Goal: Information Seeking & Learning: Learn about a topic

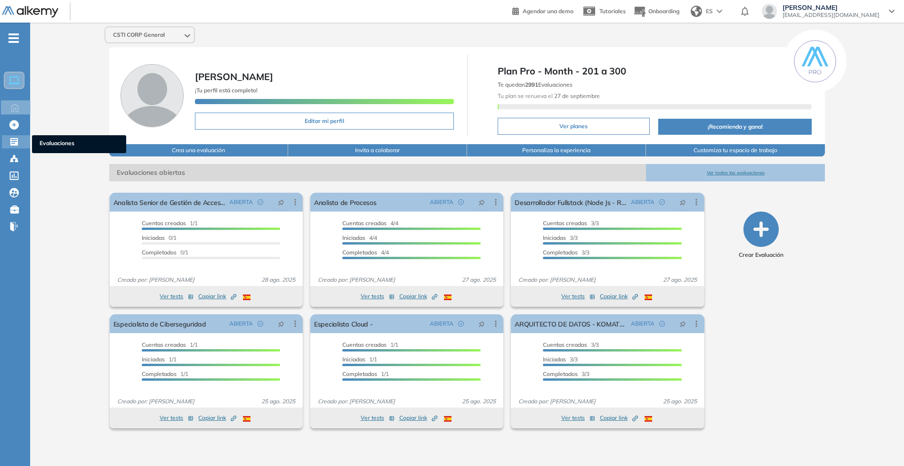
click at [16, 141] on icon at bounding box center [13, 141] width 9 height 9
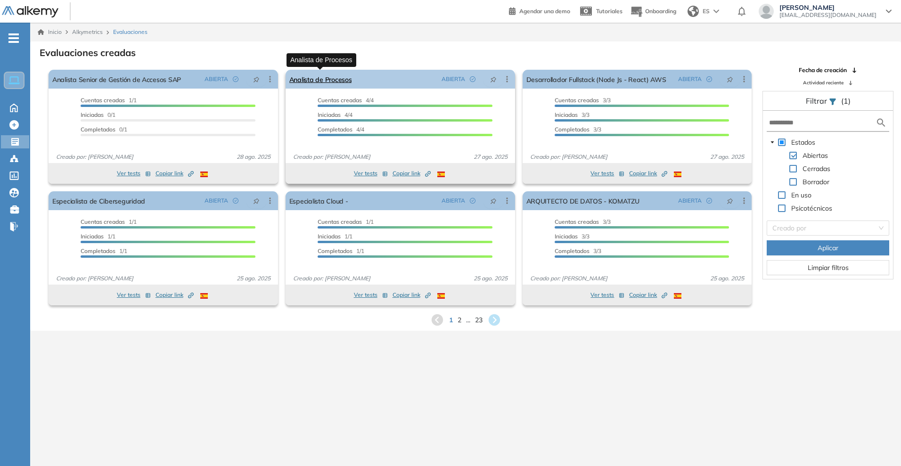
click at [324, 80] on link "Analista de Procesos" at bounding box center [320, 79] width 63 height 19
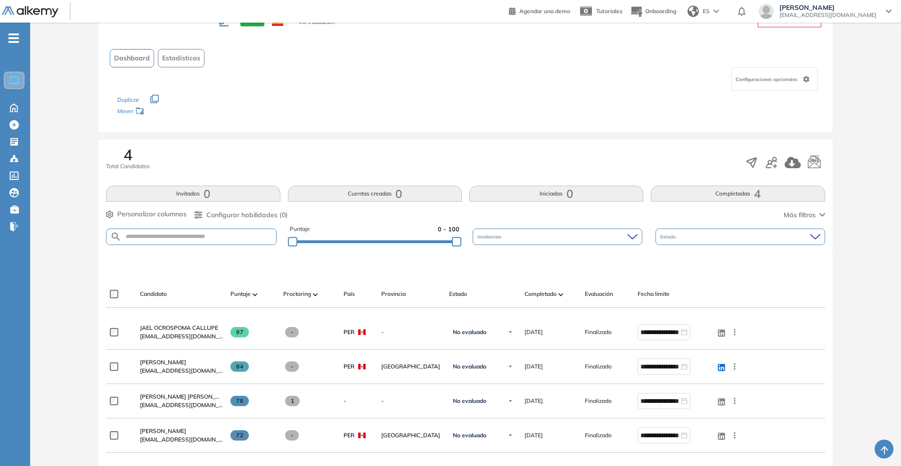
scroll to position [59, 0]
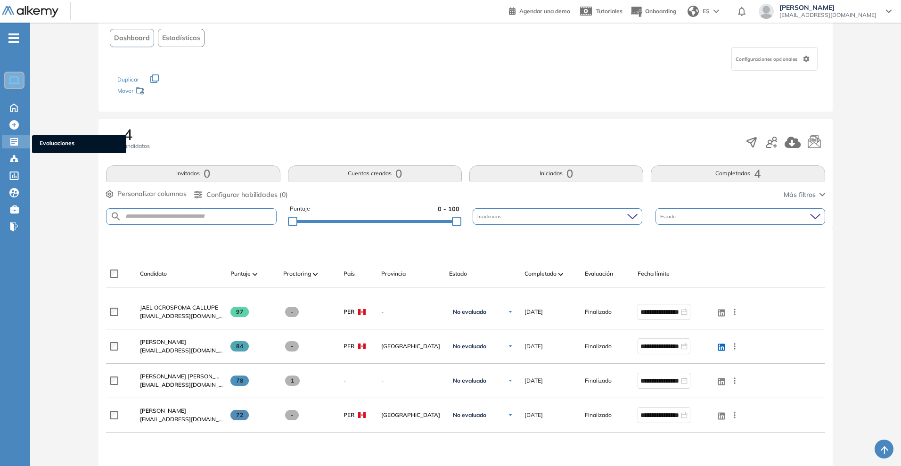
click at [19, 146] on div at bounding box center [14, 140] width 11 height 11
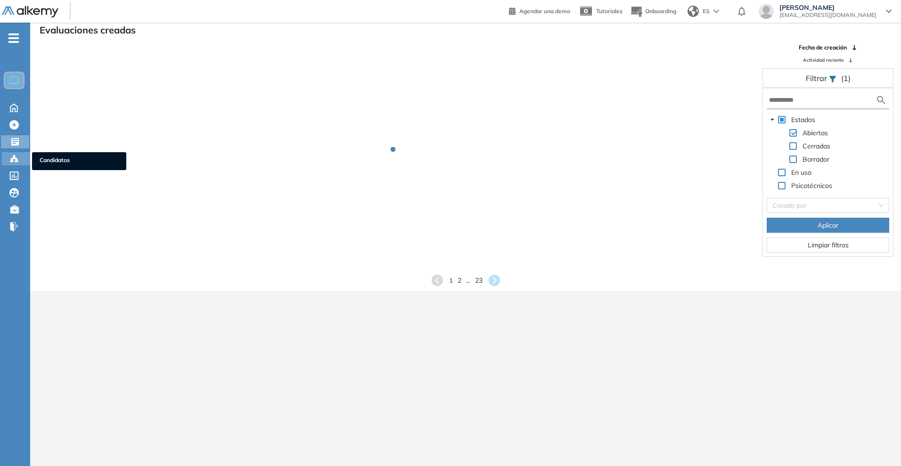
click at [18, 164] on div "Candidatos Candidatos" at bounding box center [16, 158] width 28 height 13
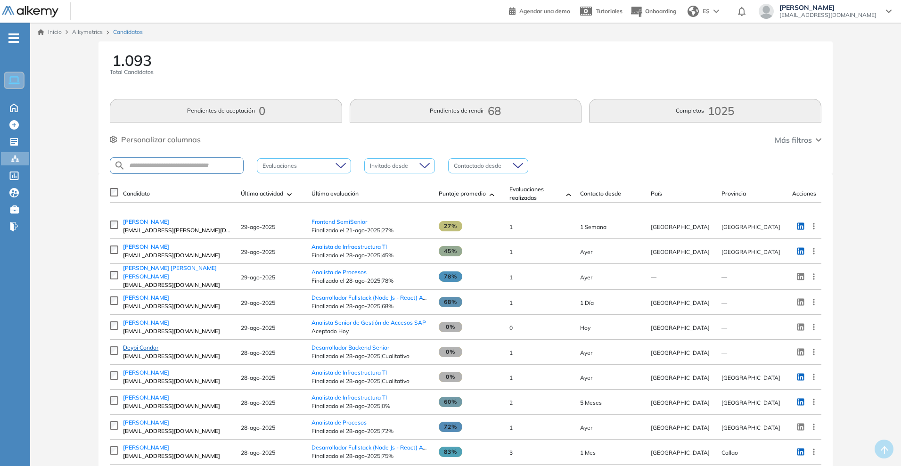
click at [156, 347] on span "Deybi Condor" at bounding box center [140, 347] width 35 height 7
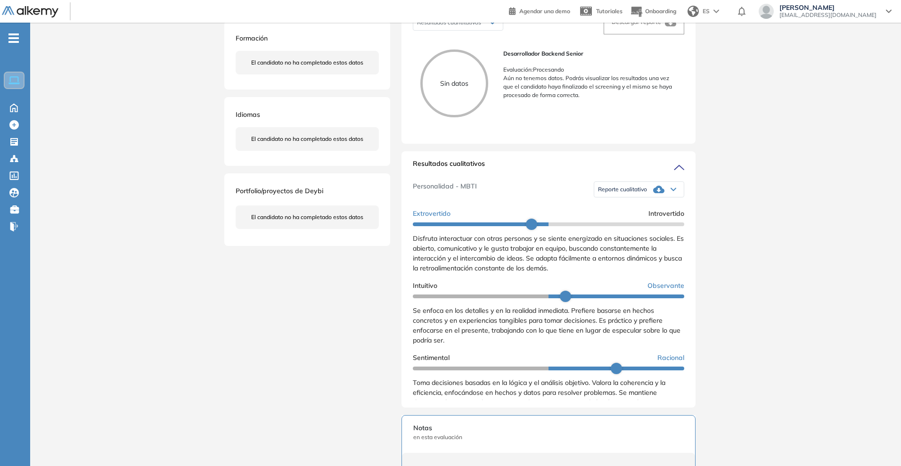
scroll to position [177, 0]
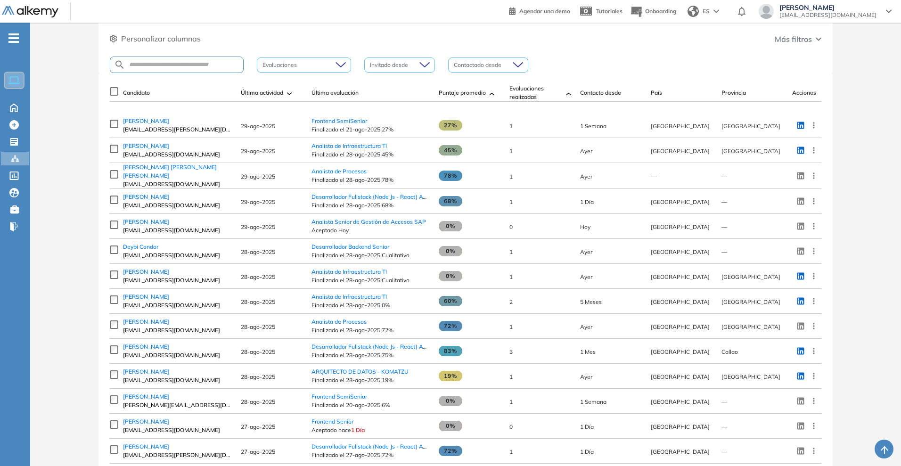
scroll to position [118, 0]
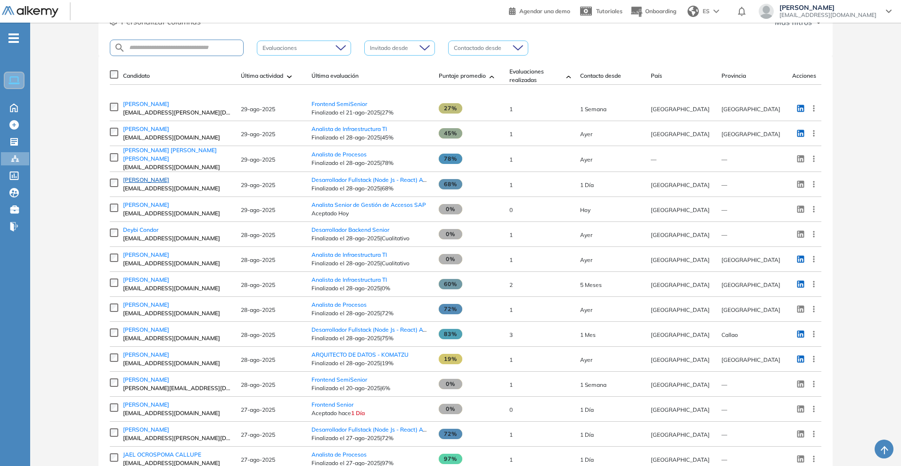
click at [137, 181] on span "[PERSON_NAME]" at bounding box center [146, 179] width 46 height 7
